Goal: Task Accomplishment & Management: Manage account settings

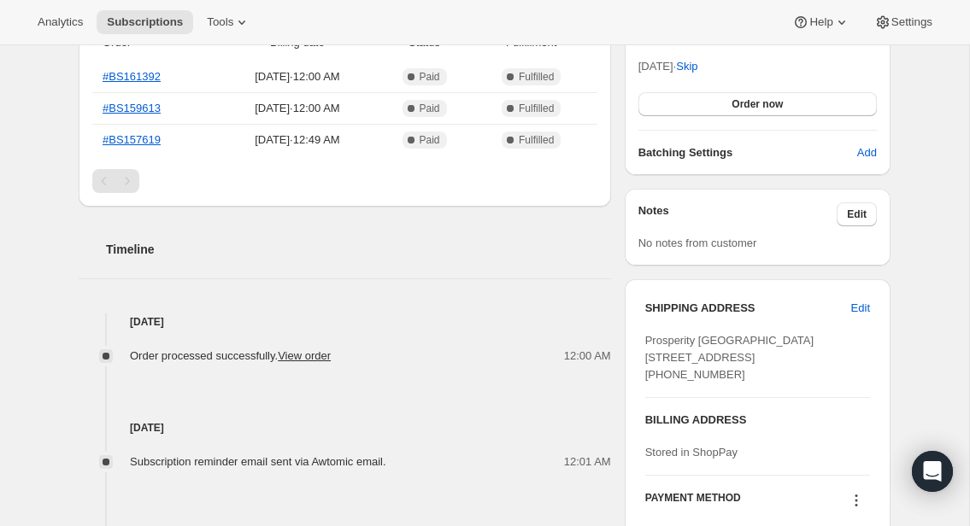
scroll to position [601, 0]
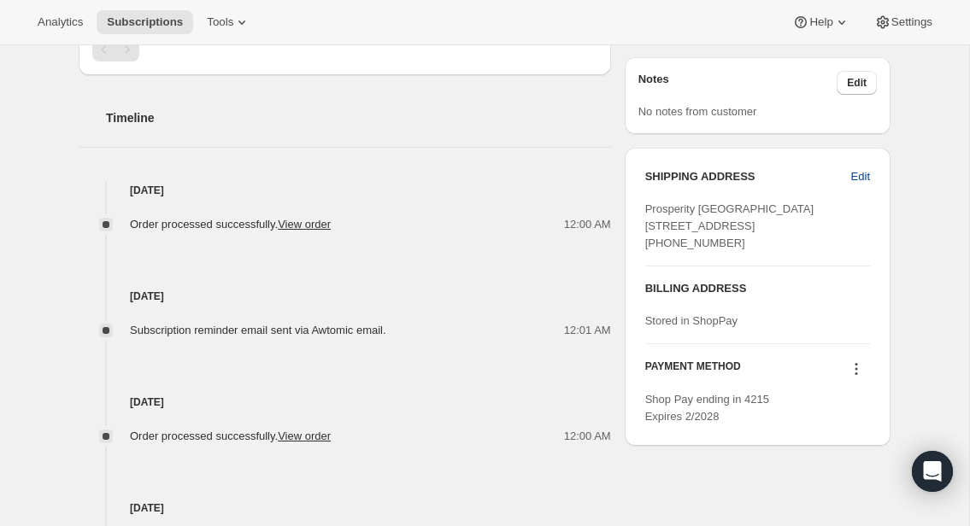
click at [858, 175] on span "Edit" at bounding box center [860, 176] width 19 height 17
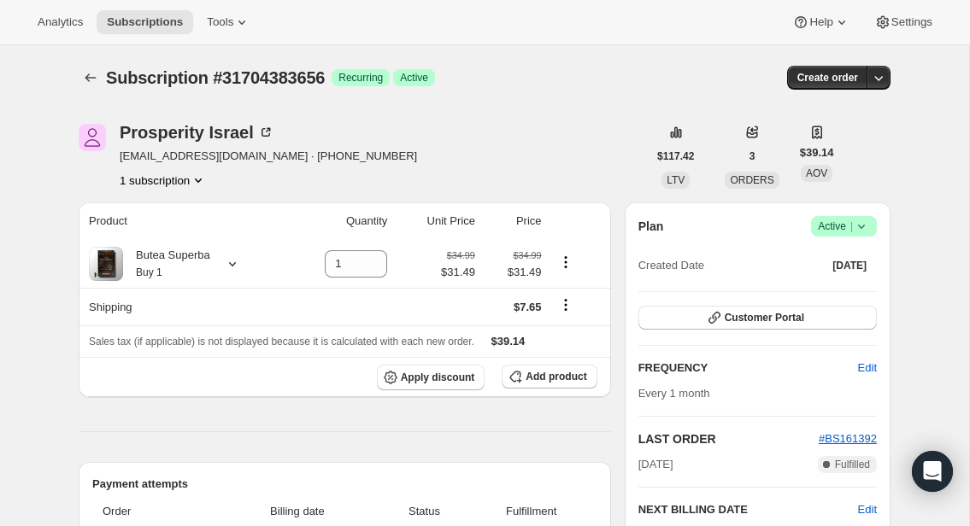
select select "United States"
select select "WA"
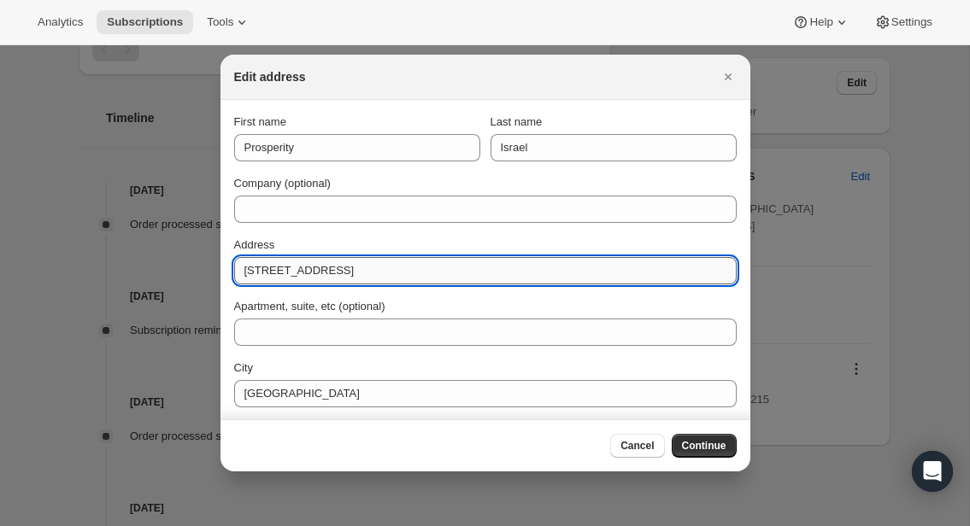
click at [572, 277] on input "13505 208th St NE" at bounding box center [485, 270] width 502 height 27
paste input "23121 40th Dr NE Arlington WA 98223"
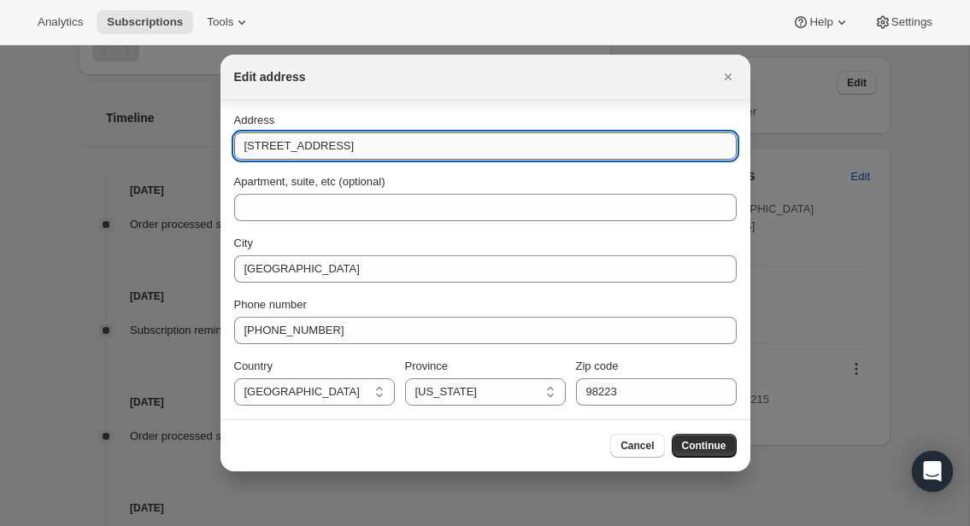
drag, startPoint x: 337, startPoint y: 149, endPoint x: 490, endPoint y: 150, distance: 152.9
click at [490, 150] on input "23121 40th Dr NE Arlington WA 98223" at bounding box center [485, 145] width 502 height 27
type input "23121 40th Dr NE"
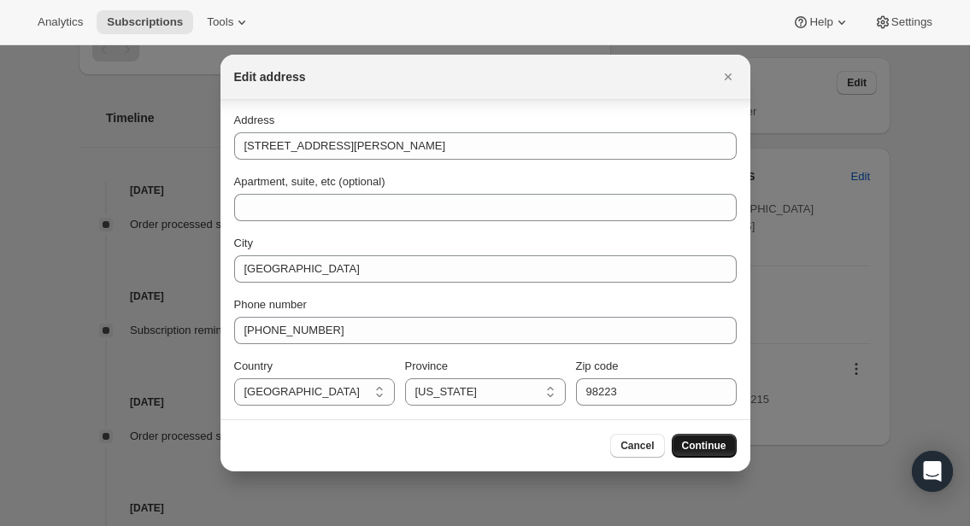
click at [719, 450] on span "Continue" at bounding box center [704, 446] width 44 height 14
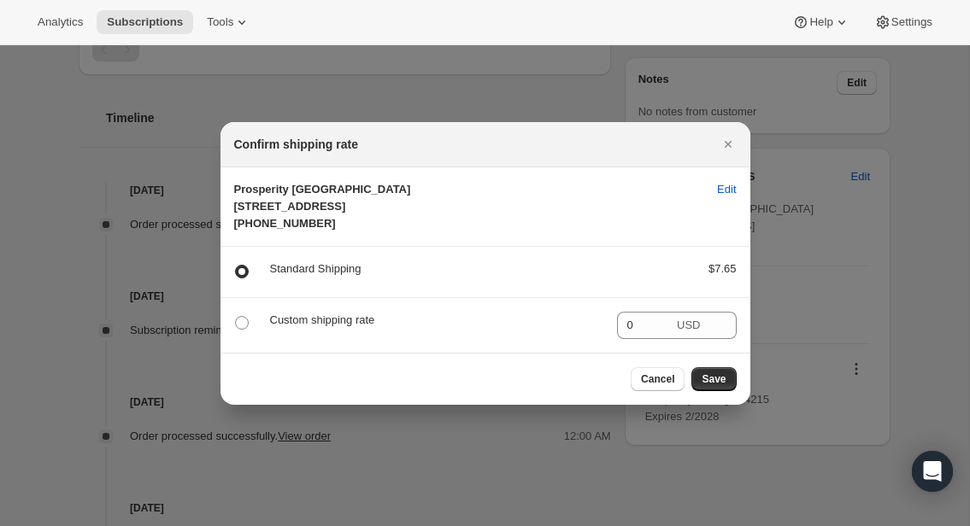
scroll to position [0, 0]
click at [701, 386] on span "Save" at bounding box center [713, 379] width 24 height 14
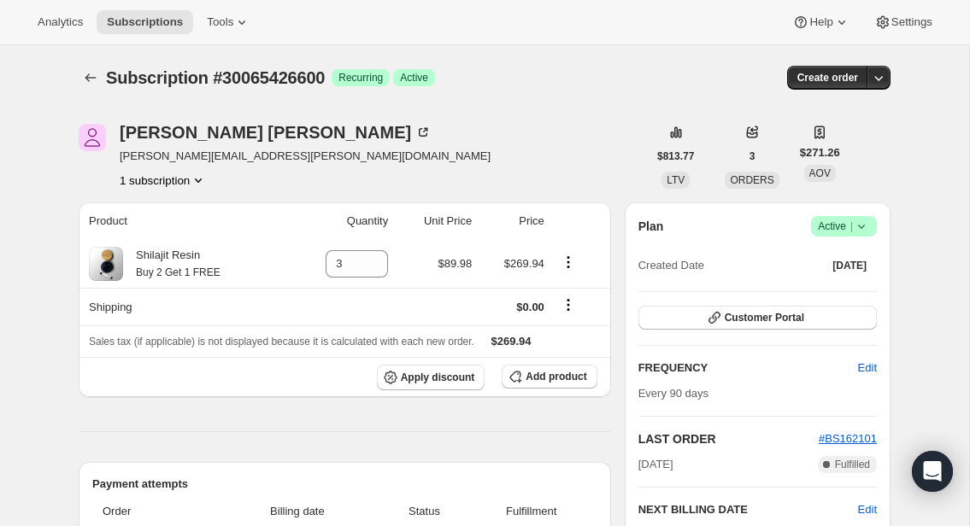
click at [858, 222] on icon at bounding box center [861, 226] width 17 height 17
click at [854, 290] on span "Cancel subscription" at bounding box center [838, 289] width 97 height 13
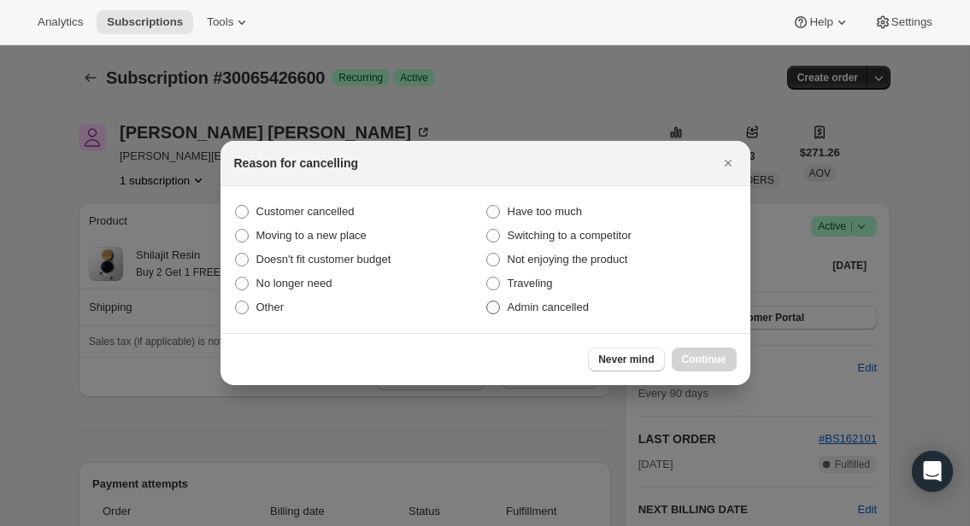
click at [576, 310] on span "Admin cancelled" at bounding box center [547, 307] width 81 height 13
click at [487, 302] on input "Admin cancelled" at bounding box center [486, 301] width 1 height 1
radio input "true"
click at [682, 357] on span "Continue" at bounding box center [704, 360] width 44 height 14
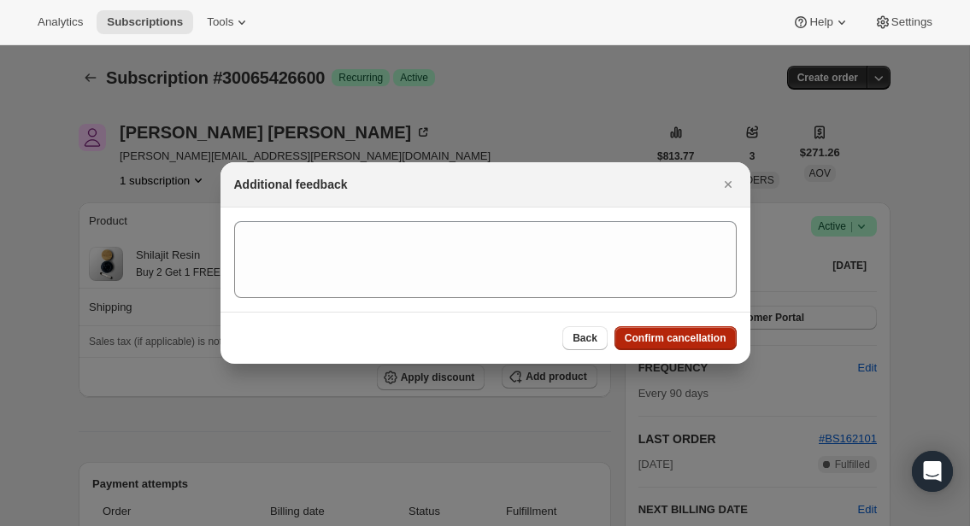
click at [675, 337] on span "Confirm cancellation" at bounding box center [676, 338] width 102 height 14
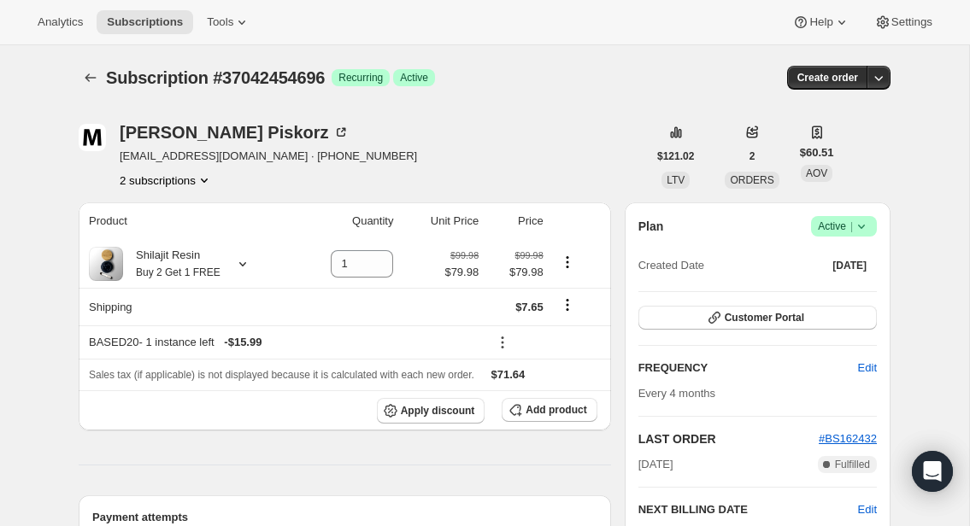
click at [862, 222] on icon at bounding box center [861, 226] width 17 height 17
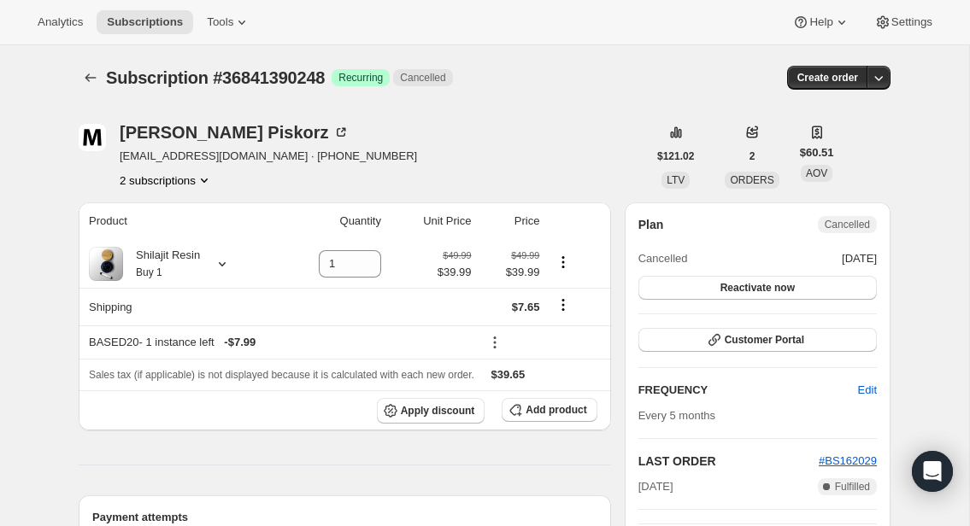
click at [177, 181] on button "2 subscriptions" at bounding box center [166, 180] width 93 height 17
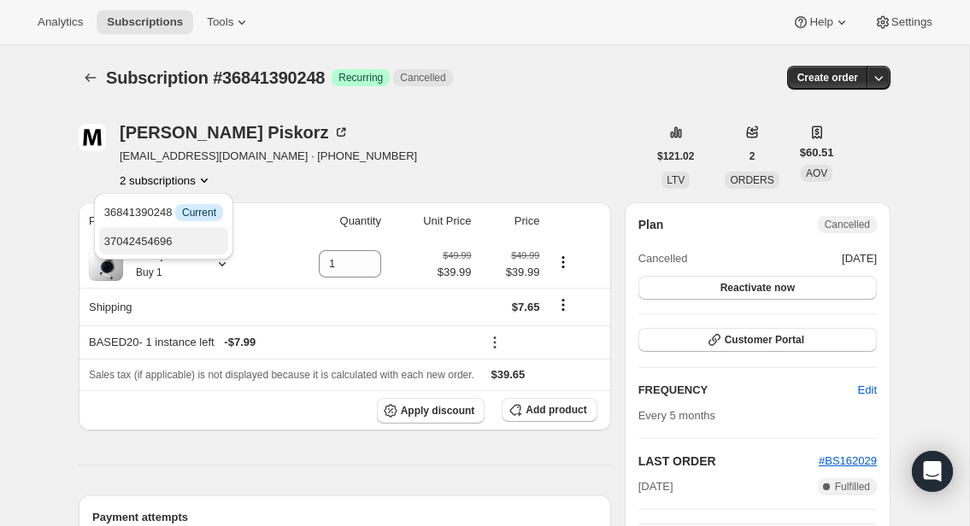
click at [179, 227] on button "37042454696" at bounding box center [163, 240] width 129 height 27
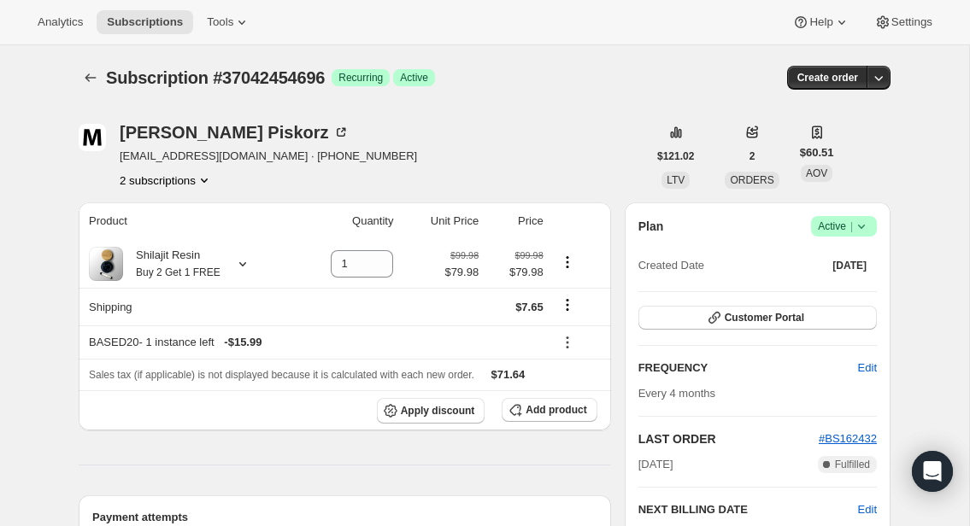
click at [173, 182] on button "2 subscriptions" at bounding box center [166, 180] width 93 height 17
click at [172, 212] on span "36841390248" at bounding box center [137, 212] width 68 height 13
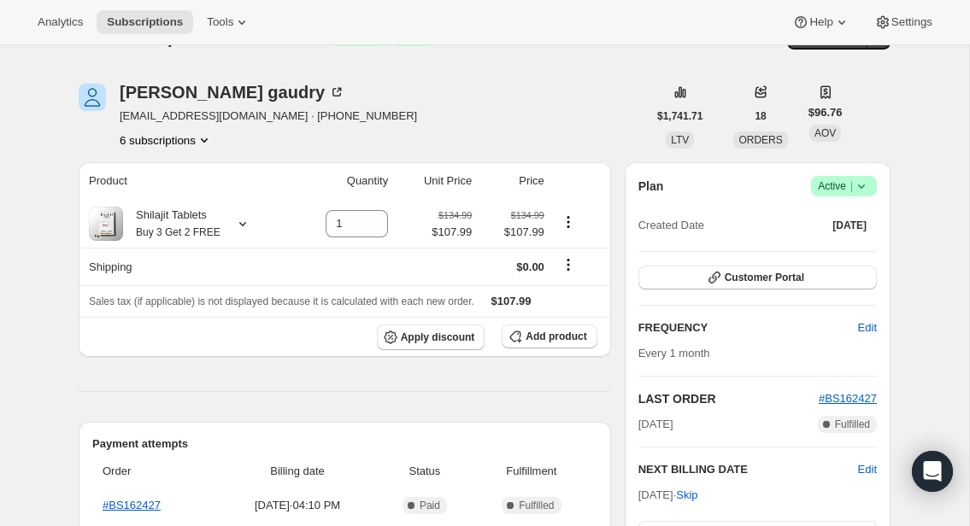
scroll to position [44, 0]
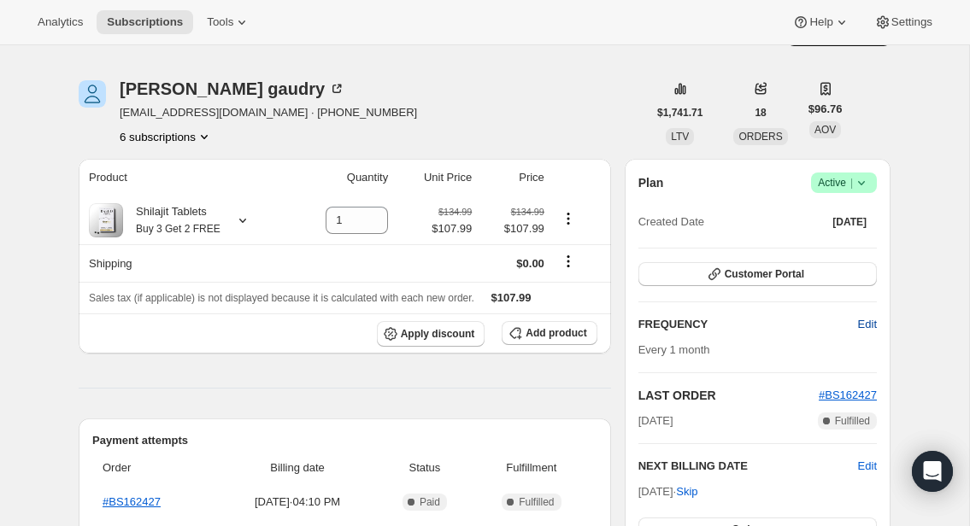
click at [861, 324] on span "Edit" at bounding box center [867, 324] width 19 height 17
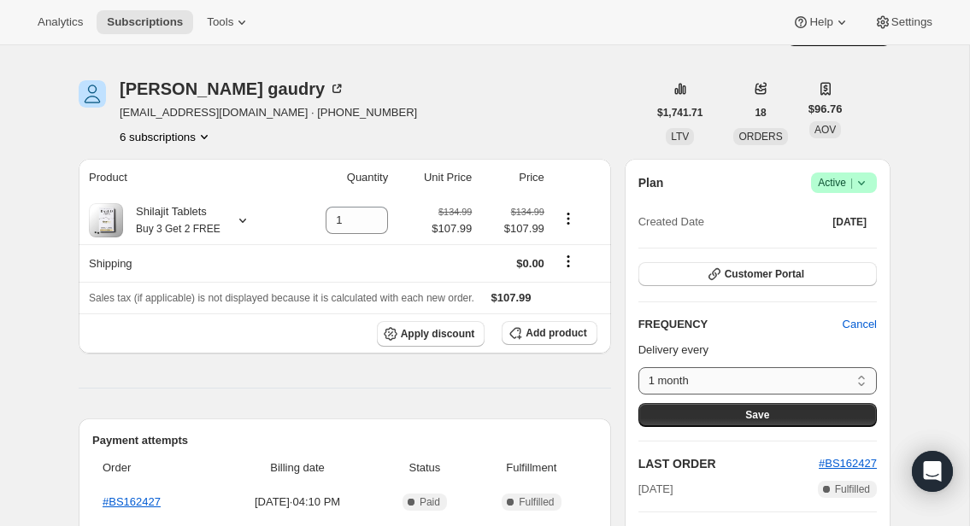
click at [790, 385] on select "1 month Custom..." at bounding box center [757, 380] width 238 height 27
select select "custom"
select select "MONTH"
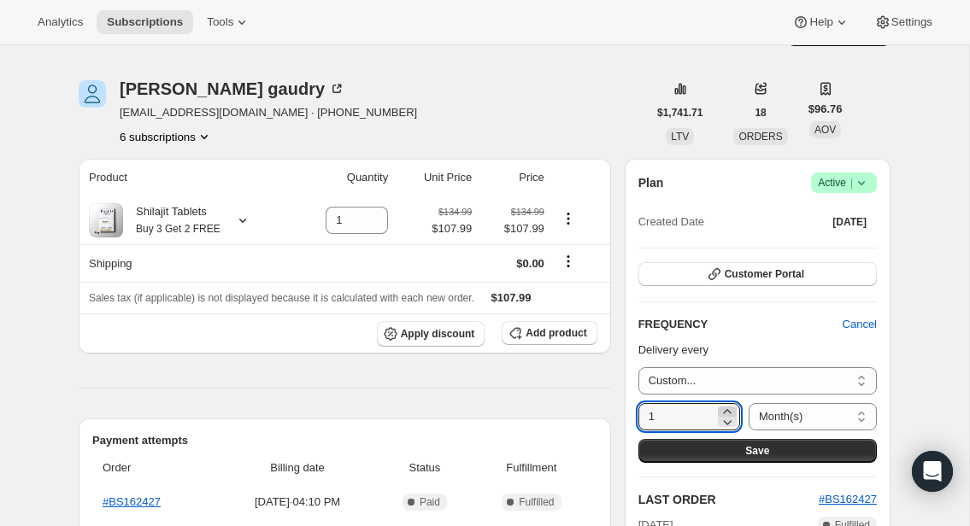
click at [719, 409] on icon at bounding box center [727, 411] width 17 height 17
type input "2"
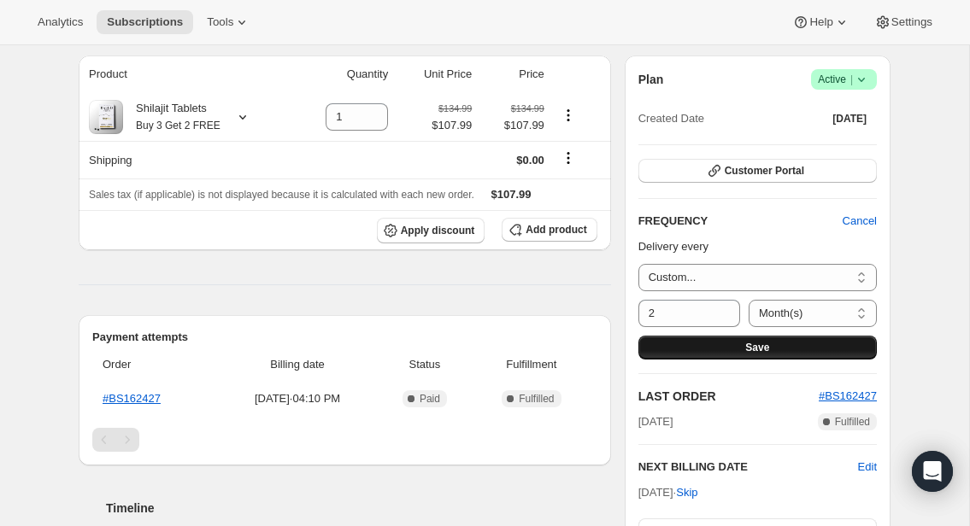
click at [735, 353] on button "Save" at bounding box center [757, 348] width 238 height 24
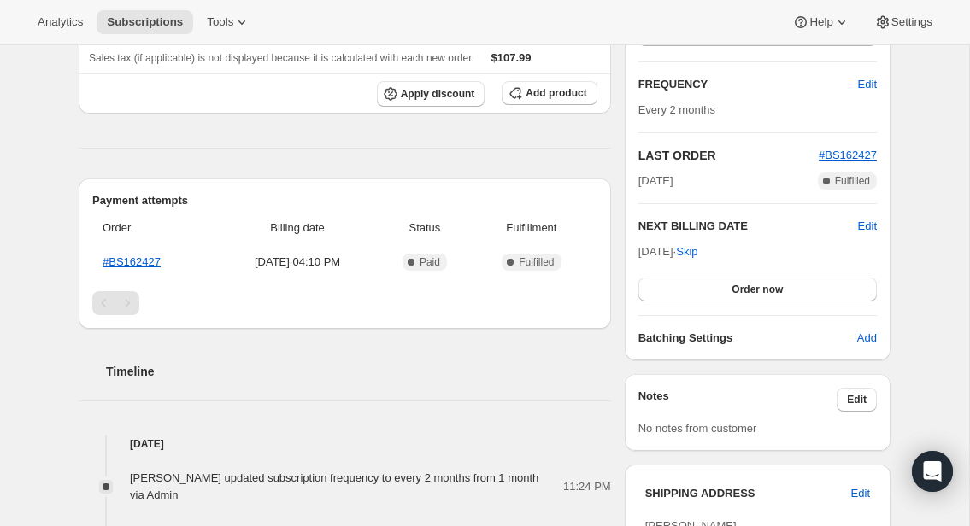
scroll to position [378, 0]
click at [861, 227] on span "Edit" at bounding box center [867, 227] width 19 height 17
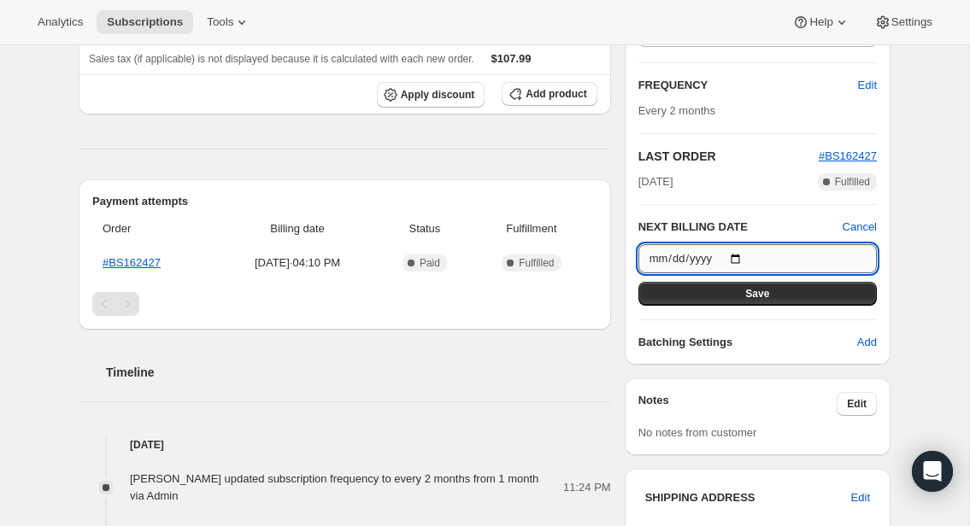
click at [737, 259] on input "[DATE]" at bounding box center [757, 258] width 238 height 29
type input "[DATE]"
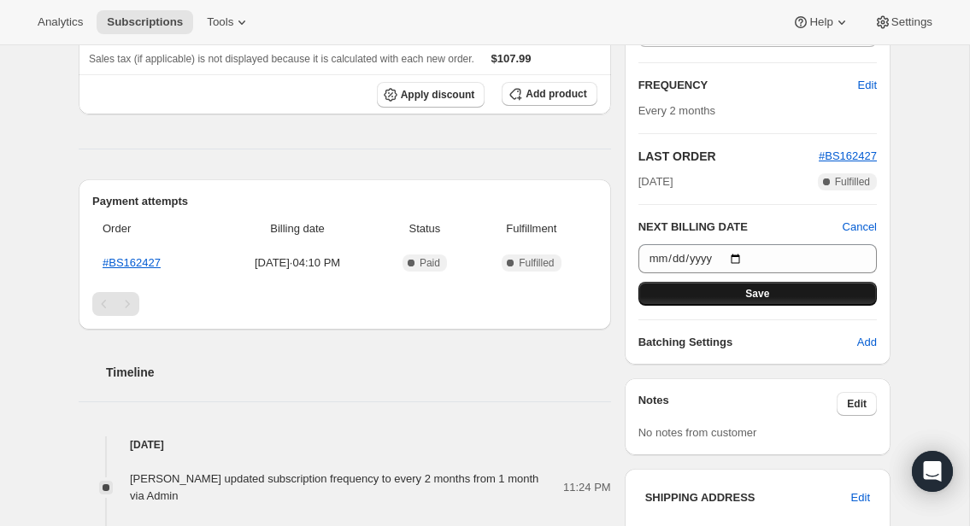
click at [768, 287] on span "Save" at bounding box center [757, 294] width 24 height 14
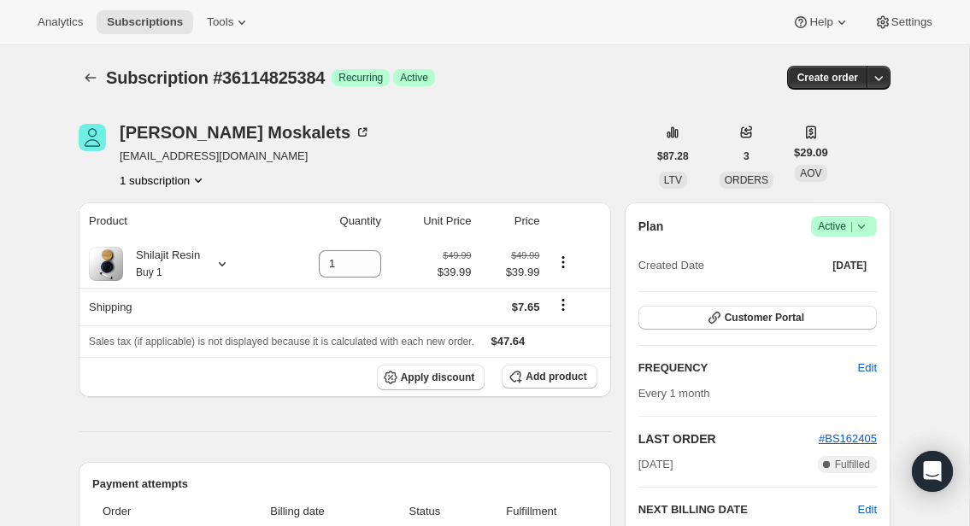
click at [859, 219] on icon at bounding box center [861, 226] width 17 height 17
click at [847, 279] on button "Cancel subscription" at bounding box center [838, 288] width 107 height 27
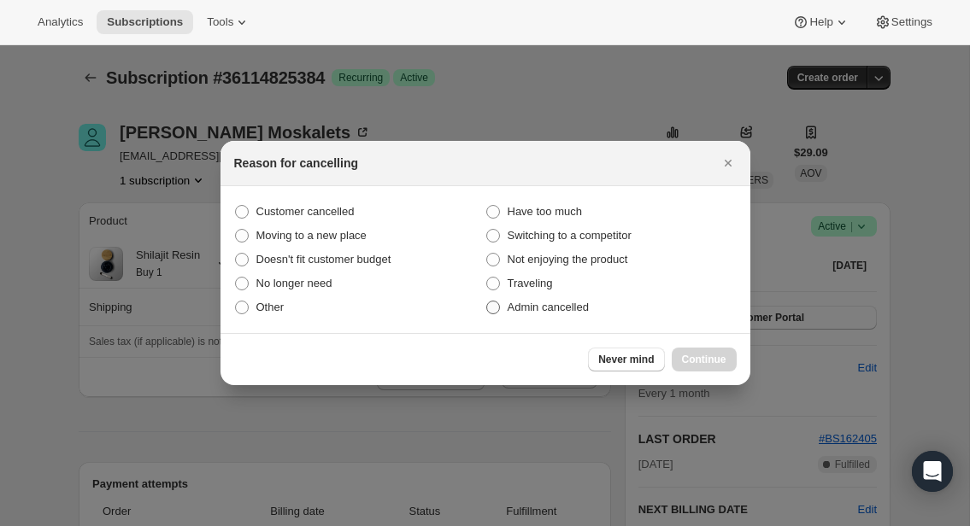
click at [636, 301] on label "Admin cancelled" at bounding box center [610, 308] width 251 height 24
click at [487, 301] on input "Admin cancelled" at bounding box center [486, 301] width 1 height 1
radio input "true"
click at [689, 366] on span "Continue" at bounding box center [704, 360] width 44 height 14
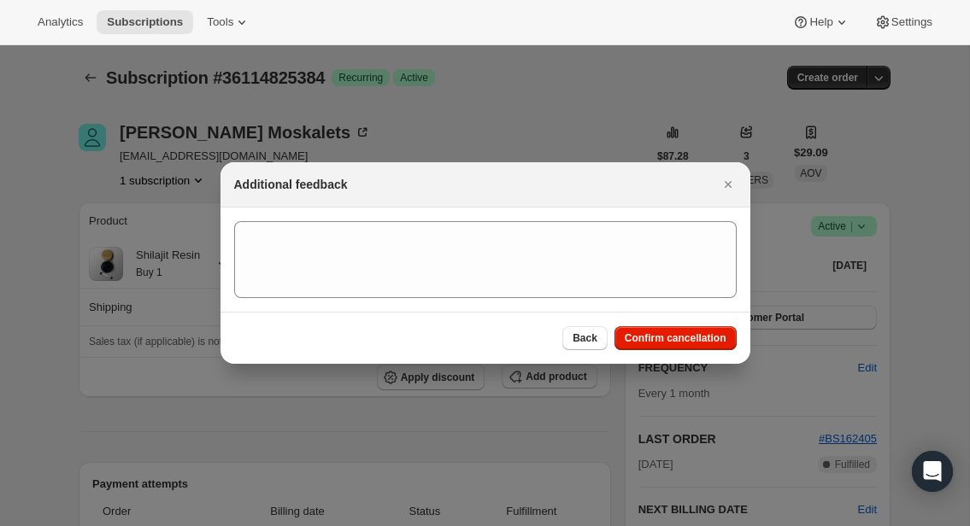
click at [683, 351] on div "Back Confirm cancellation" at bounding box center [485, 338] width 530 height 52
click at [679, 341] on span "Confirm cancellation" at bounding box center [676, 338] width 102 height 14
